Goal: Information Seeking & Learning: Learn about a topic

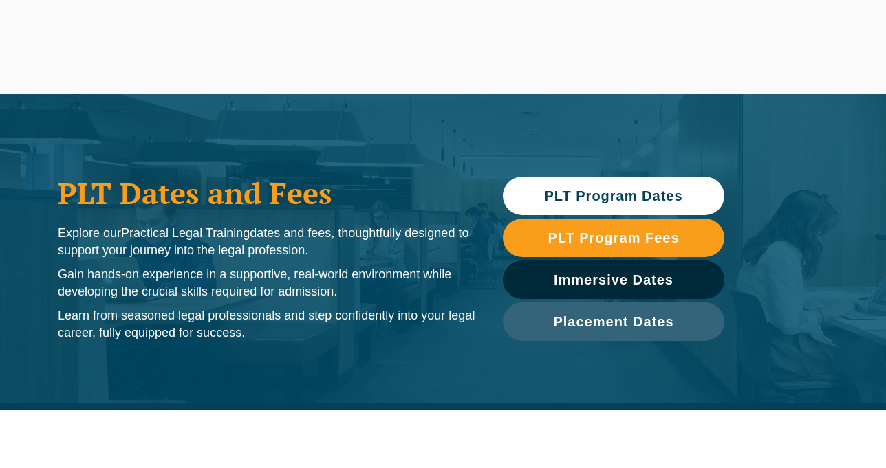
scroll to position [744, 0]
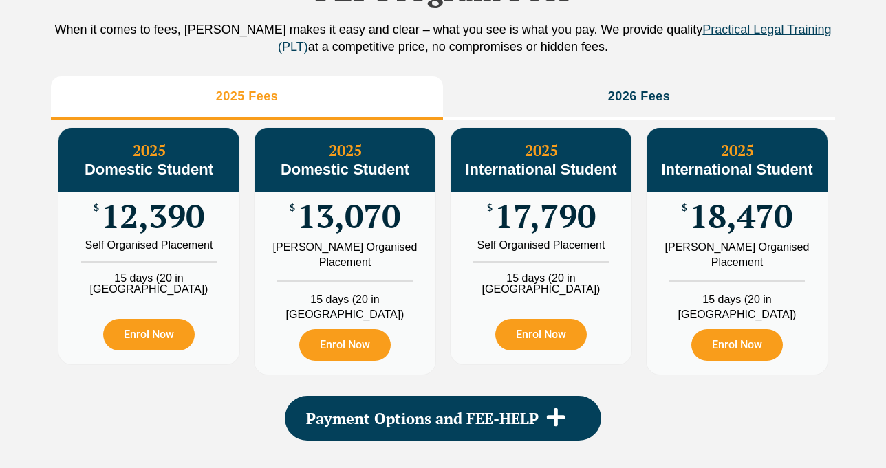
scroll to position [0, 0]
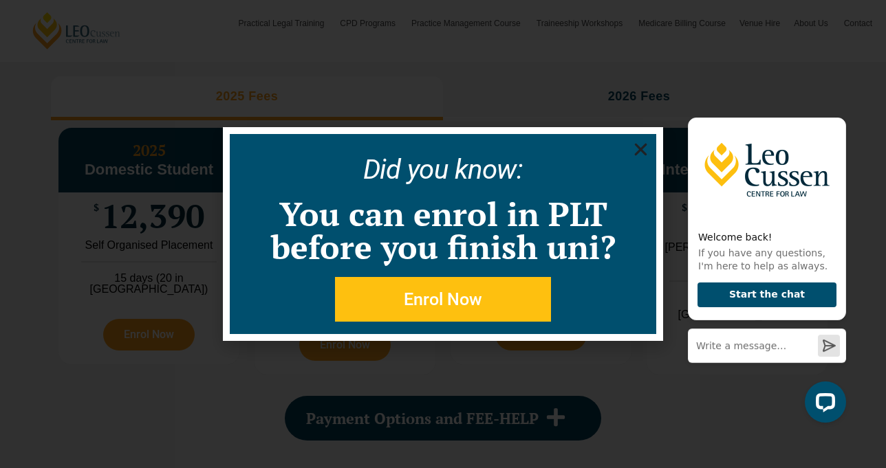
click at [641, 146] on icon "Close" at bounding box center [640, 149] width 17 height 17
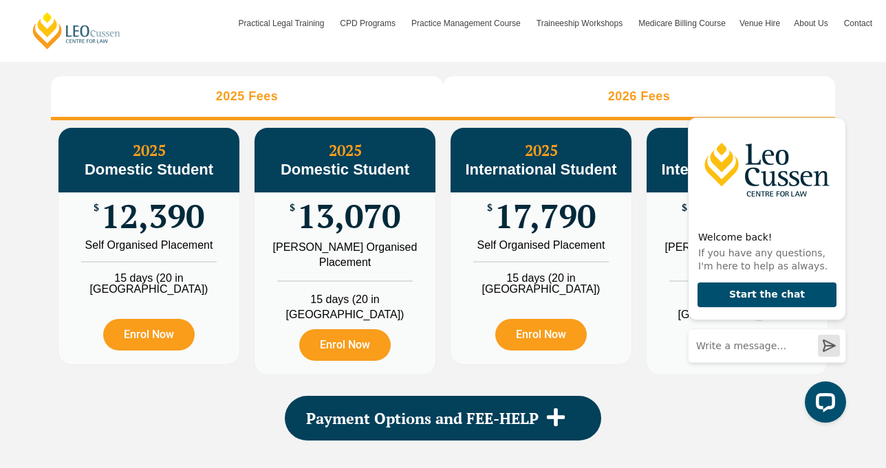
click at [642, 120] on li "2026 Fees" at bounding box center [639, 98] width 392 height 44
click at [231, 105] on h3 "2025 Fees" at bounding box center [247, 97] width 63 height 16
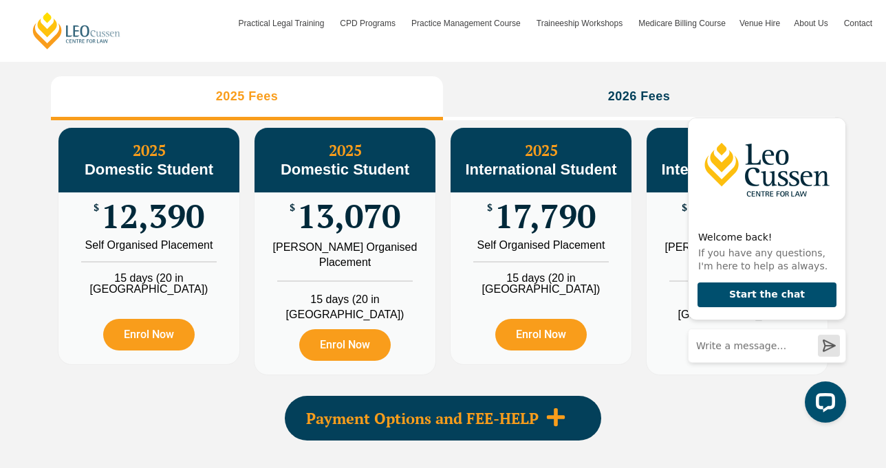
click at [356, 427] on span "Payment Options and FEE-HELP" at bounding box center [422, 418] width 233 height 15
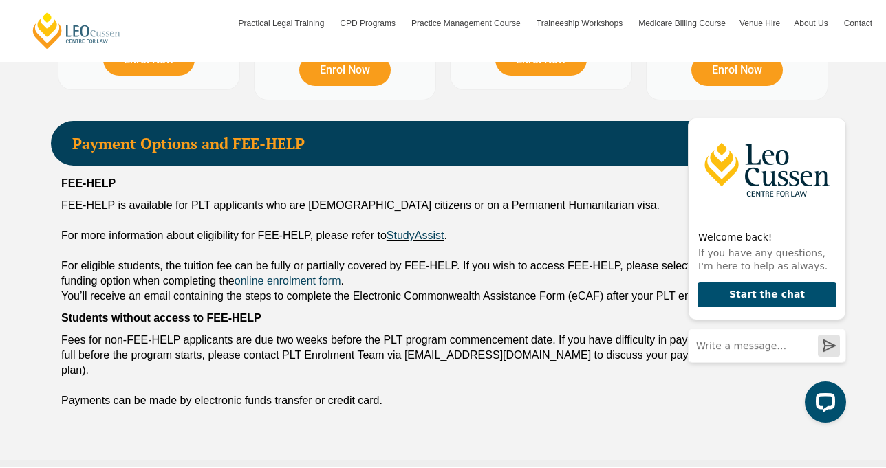
scroll to position [1806, 0]
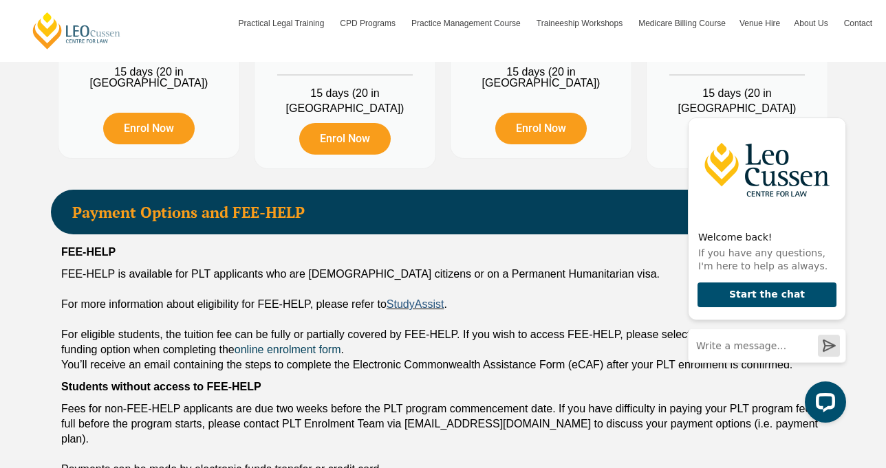
click at [412, 310] on link "StudyAssist" at bounding box center [416, 305] width 58 height 12
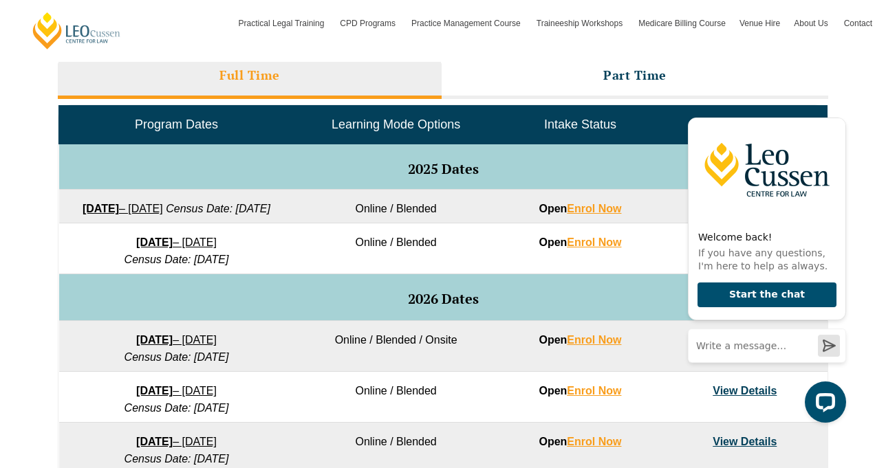
scroll to position [912, 0]
